Goal: Contribute content: Add original content to the website for others to see

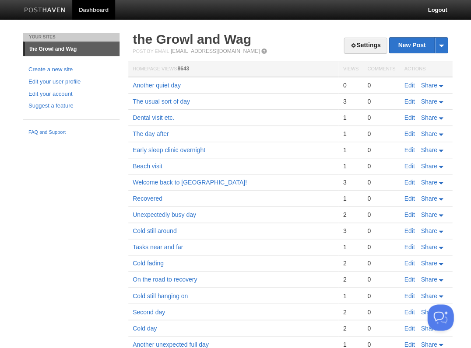
click at [411, 83] on link "Edit" at bounding box center [409, 85] width 11 height 7
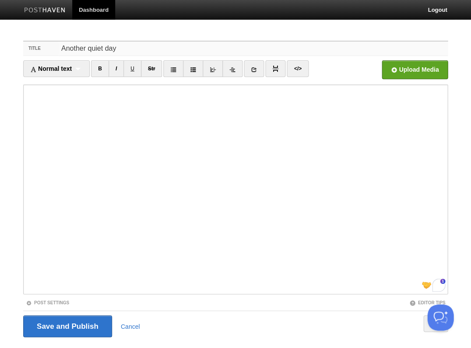
drag, startPoint x: 124, startPoint y: 49, endPoint x: 16, endPoint y: 32, distance: 109.3
click at [16, 32] on body "Dashboard Logout Post saved × Post created × Post saved × Post saved × Post sav…" at bounding box center [235, 185] width 471 height 370
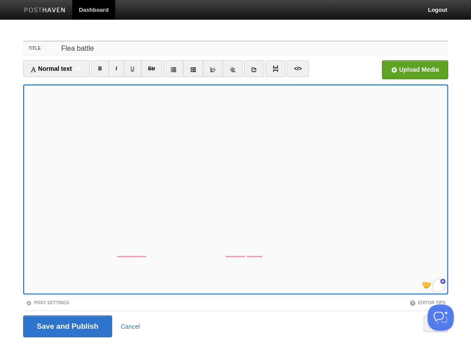
click at [100, 49] on input "Flea battle" at bounding box center [253, 49] width 389 height 14
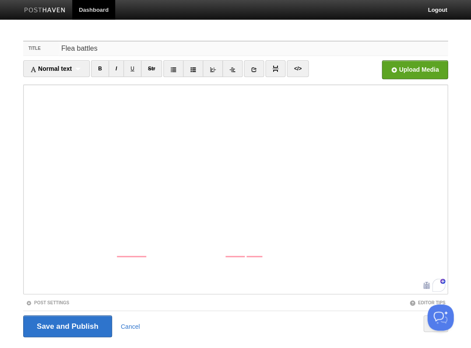
type input "Flea battle"
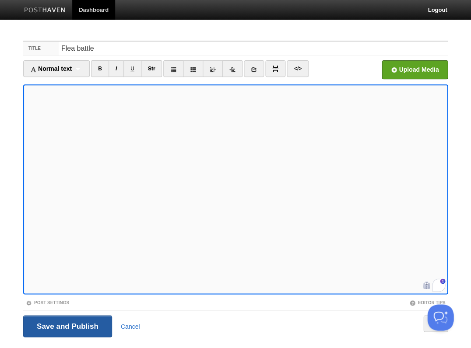
click at [67, 326] on input "Save and Publish" at bounding box center [67, 326] width 89 height 22
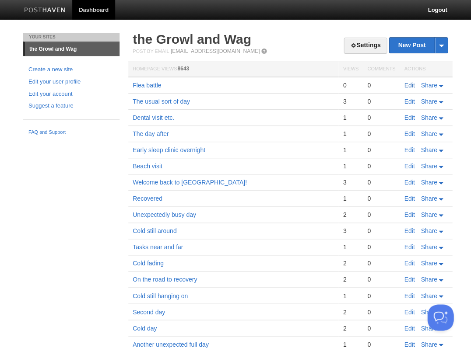
click at [406, 84] on link "Edit" at bounding box center [409, 85] width 11 height 7
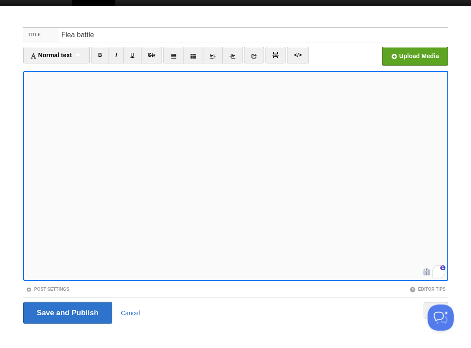
scroll to position [15, 0]
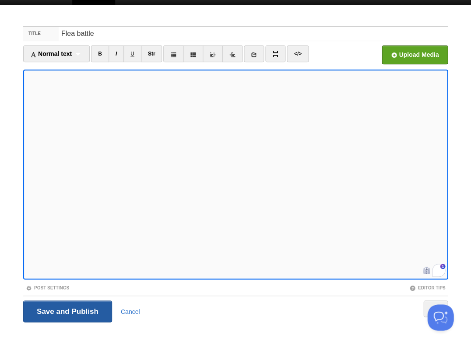
click at [67, 310] on input "Save and Publish" at bounding box center [67, 312] width 89 height 22
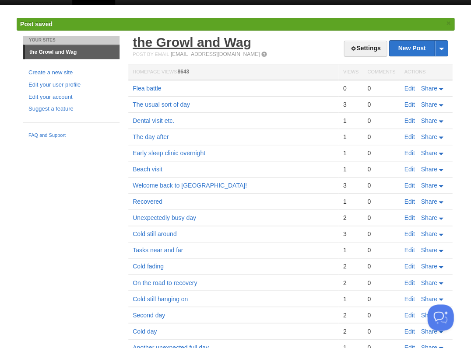
click at [176, 40] on link "the Growl and Wag" at bounding box center [192, 42] width 119 height 14
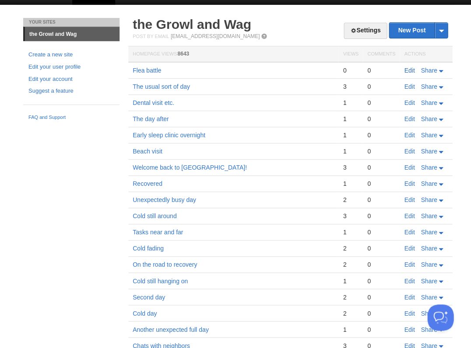
click at [410, 71] on link "Edit" at bounding box center [409, 70] width 11 height 7
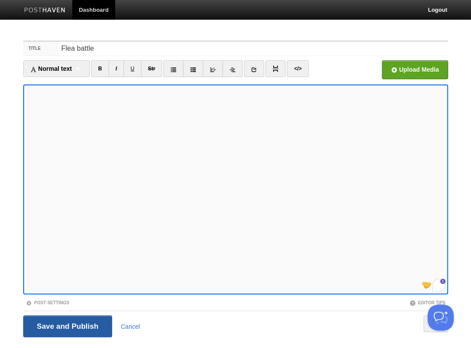
click at [67, 326] on input "Save and Publish" at bounding box center [67, 326] width 89 height 22
